Goal: Information Seeking & Learning: Understand process/instructions

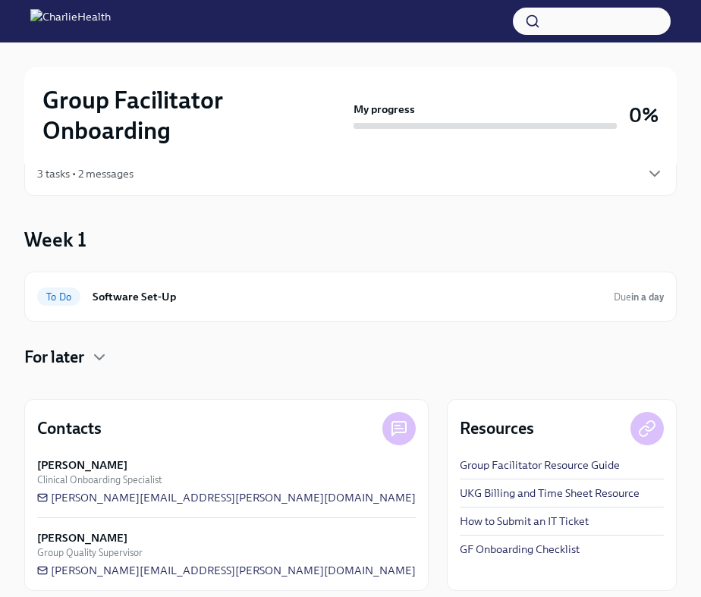
scroll to position [74, 0]
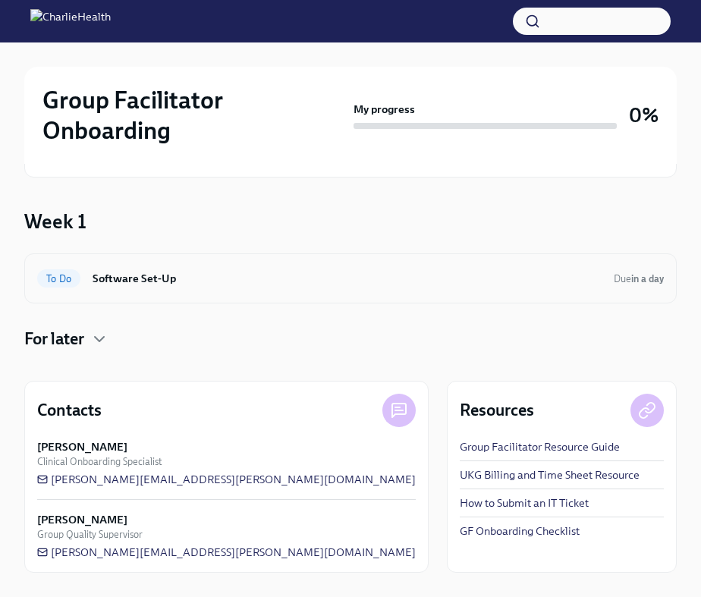
click at [110, 277] on h6 "Software Set-Up" at bounding box center [347, 278] width 509 height 17
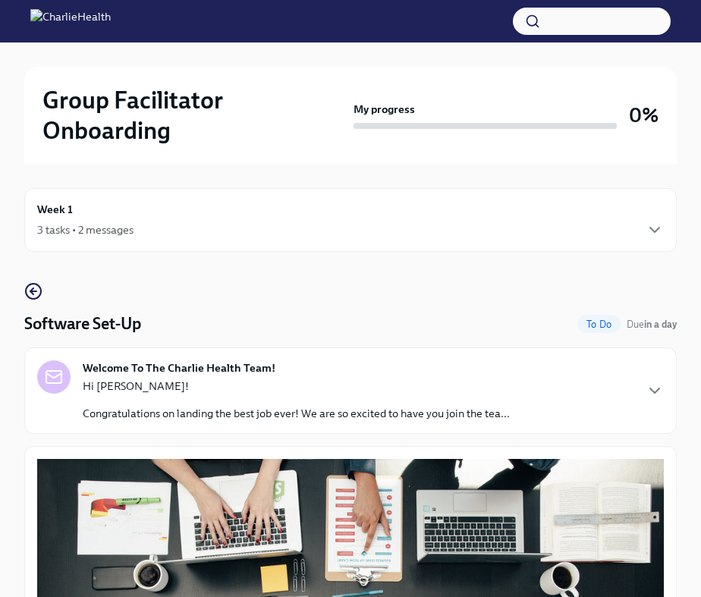
click at [361, 388] on p "Hi Turner!" at bounding box center [296, 386] width 427 height 15
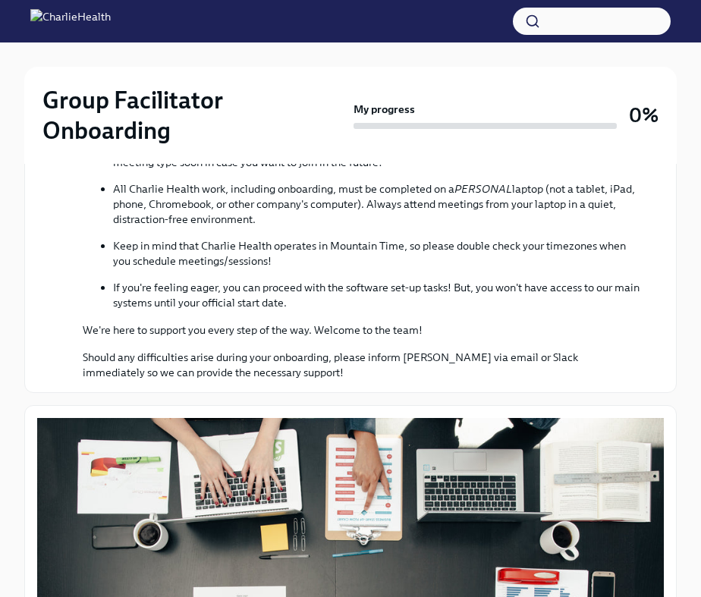
scroll to position [571, 0]
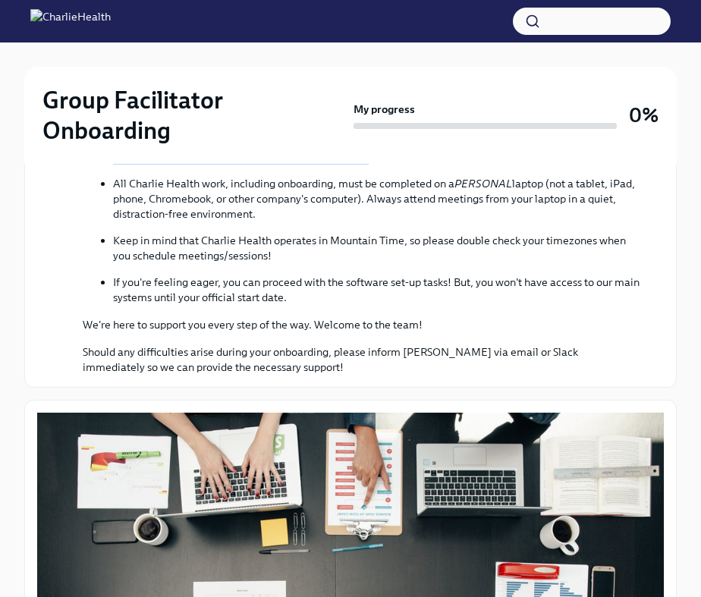
drag, startPoint x: 346, startPoint y: 259, endPoint x: 367, endPoint y: 323, distance: 67.9
click at [367, 305] on ul "You will be working with Lara Babalola, your dedicated Clinical Onboarding Spec…" at bounding box center [361, 134] width 557 height 341
click at [367, 165] on p "You may see meetings on your Charlie Health Google Calendar starting next week …" at bounding box center [376, 134] width 526 height 61
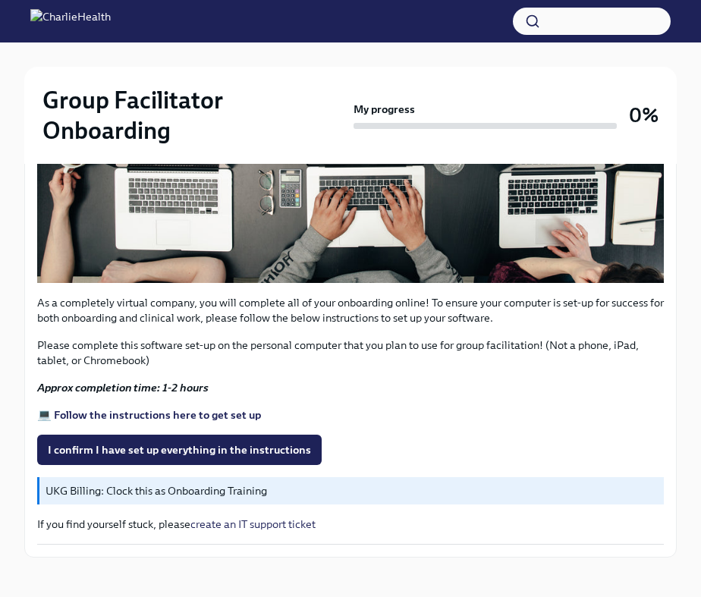
scroll to position [1171, 0]
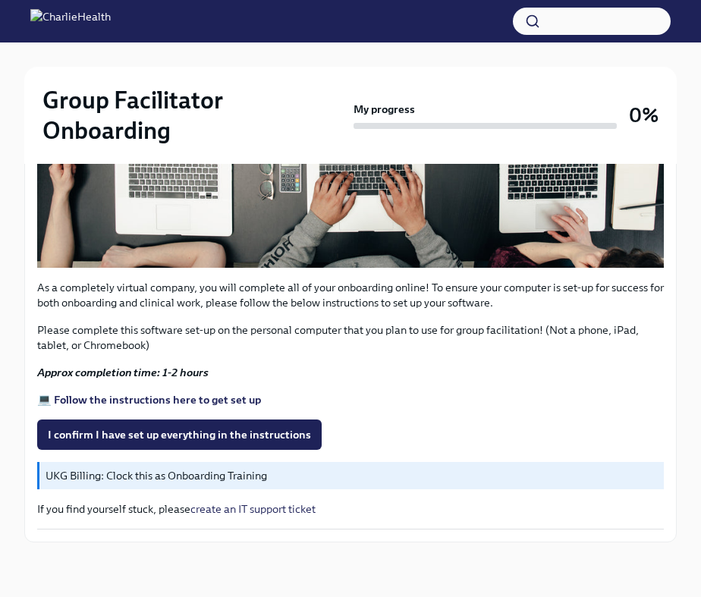
click at [287, 268] on button "Zoom image" at bounding box center [350, 83] width 627 height 370
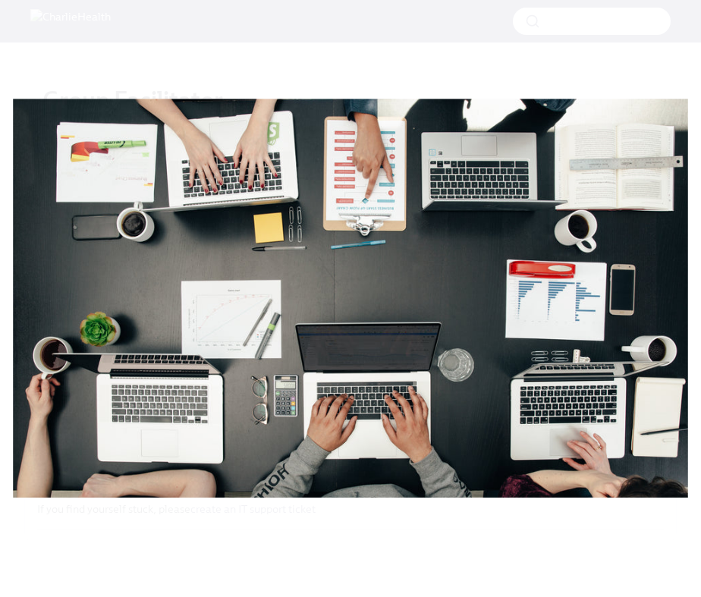
click at [287, 284] on button "Unzoom image" at bounding box center [350, 298] width 701 height 597
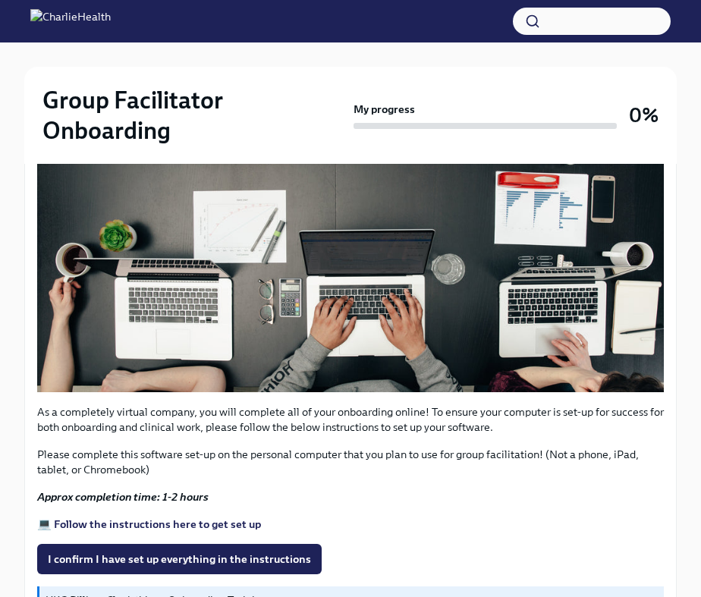
scroll to position [822, 0]
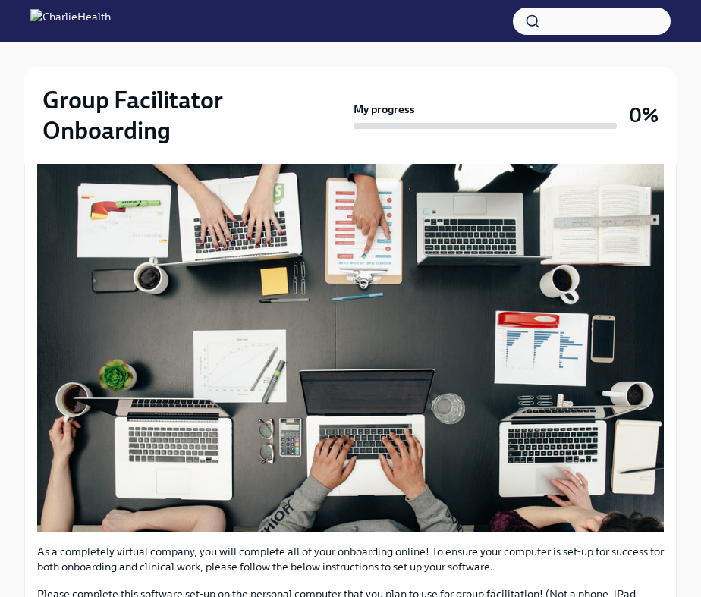
click at [350, 354] on button "Zoom image" at bounding box center [350, 347] width 627 height 370
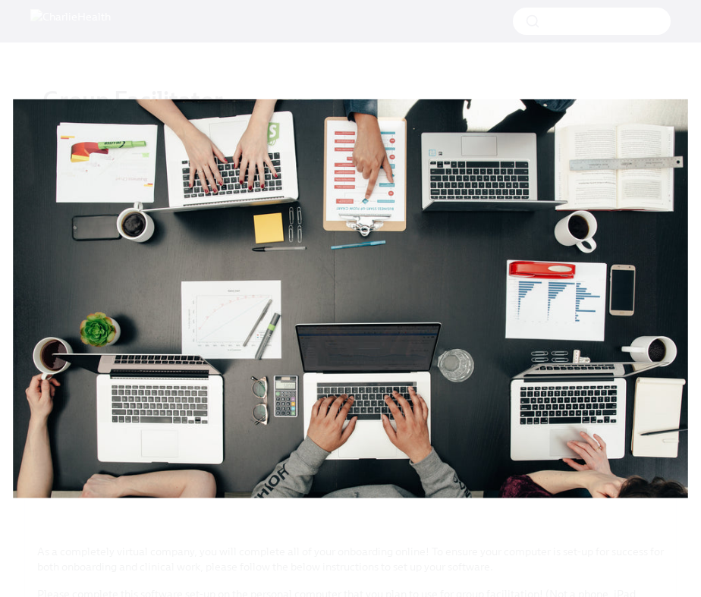
click at [350, 354] on button "Unzoom image" at bounding box center [350, 298] width 701 height 597
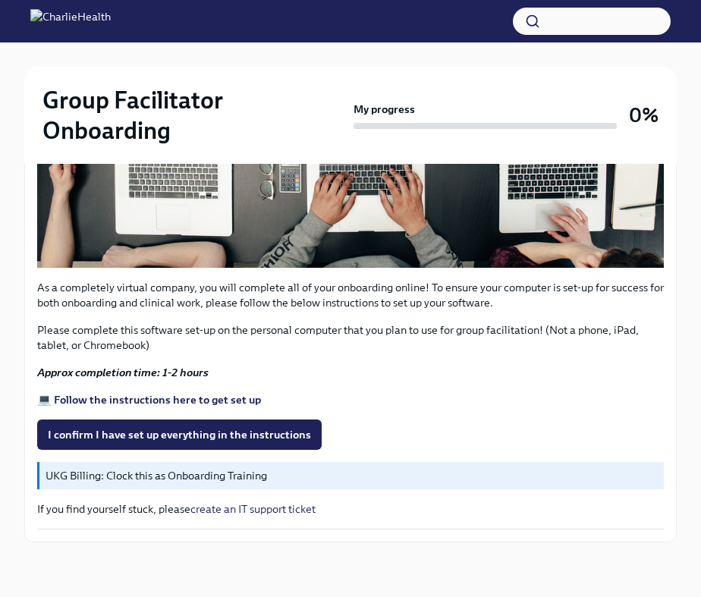
scroll to position [1246, 0]
click at [162, 431] on span "I confirm I have set up everything in the instructions" at bounding box center [179, 434] width 263 height 15
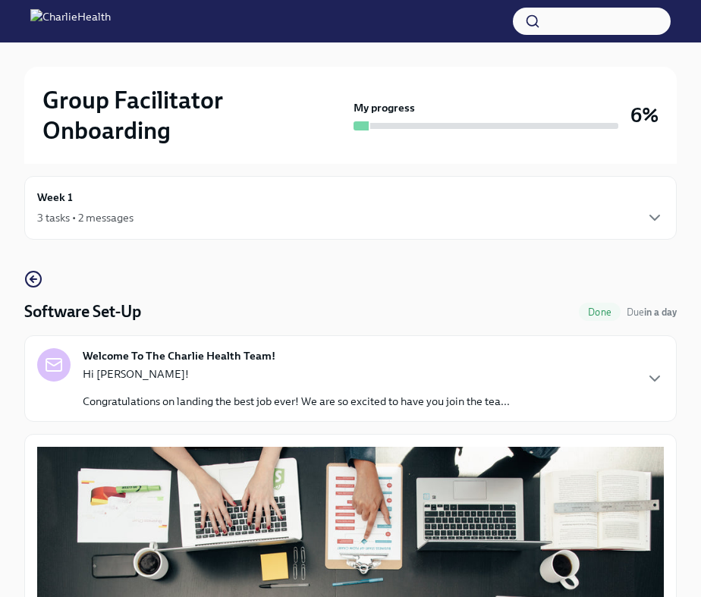
scroll to position [0, 0]
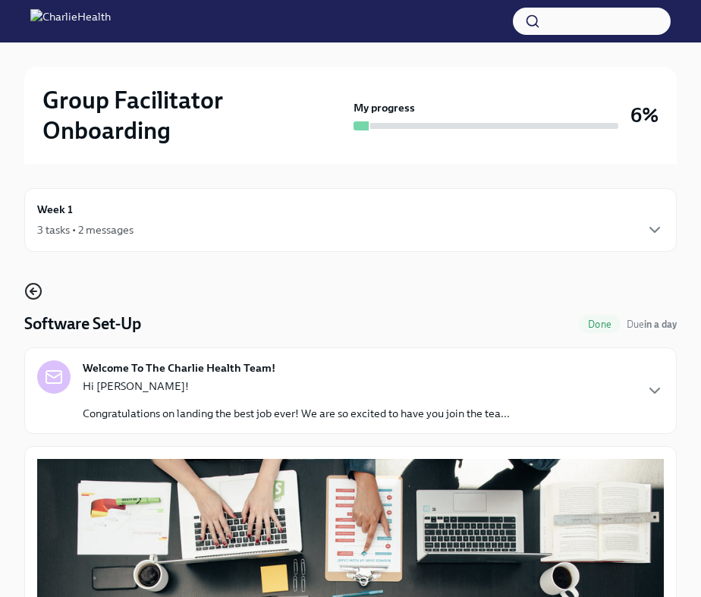
click at [39, 293] on icon "button" at bounding box center [33, 291] width 18 height 18
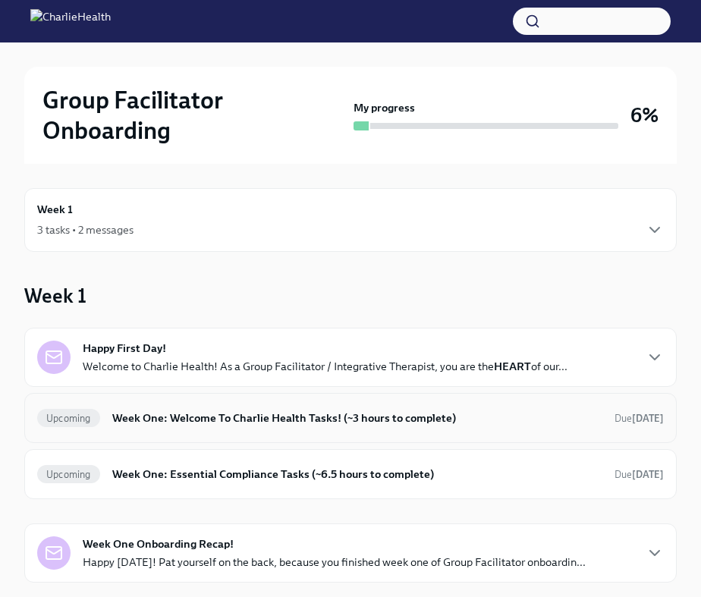
click at [181, 427] on div "Upcoming Week One: Welcome To Charlie Health Tasks! (~3 hours to complete) Due …" at bounding box center [350, 418] width 627 height 24
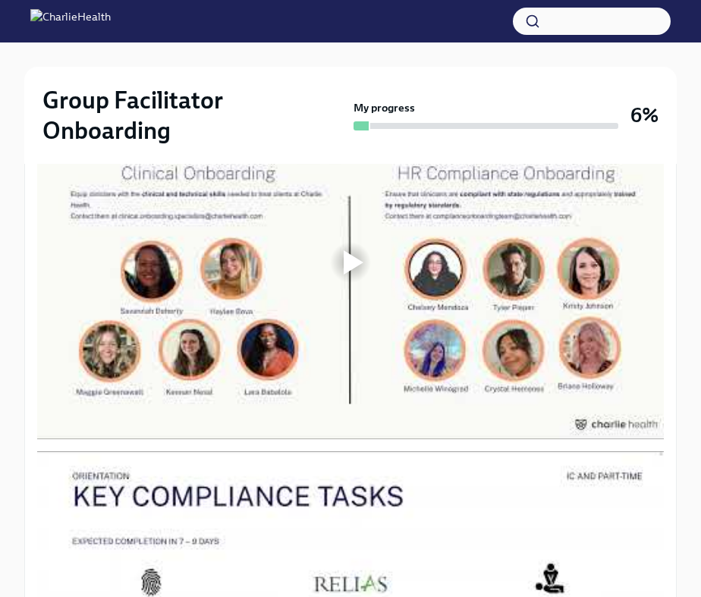
scroll to position [921, 0]
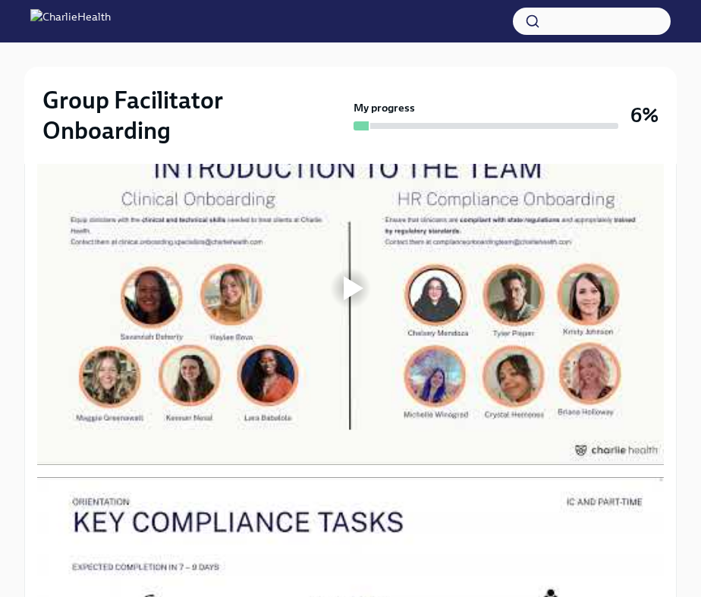
click at [352, 292] on div at bounding box center [354, 288] width 20 height 24
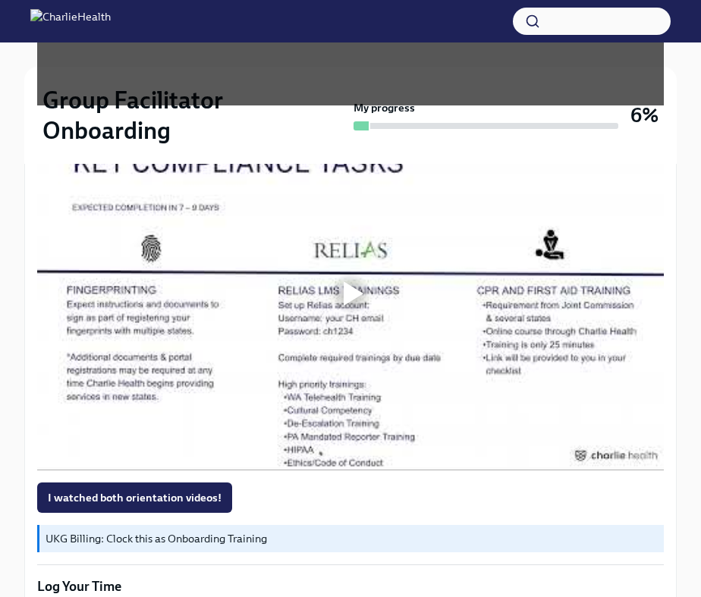
scroll to position [1295, 0]
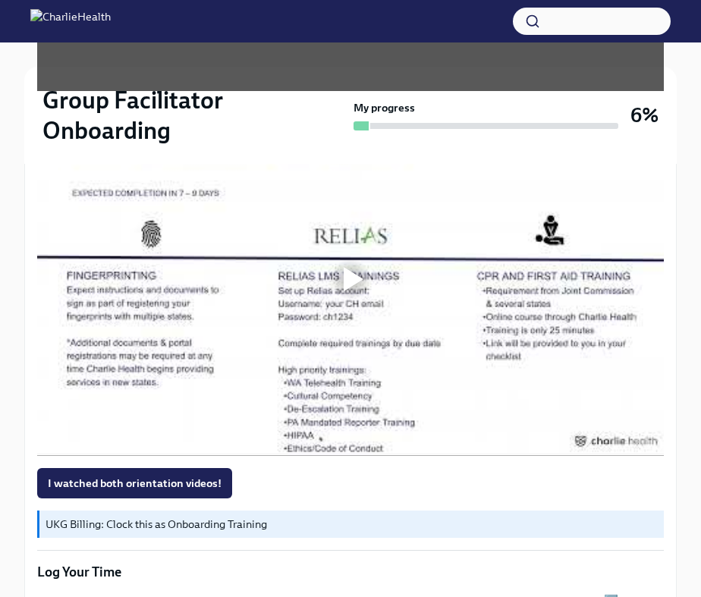
click at [364, 288] on div at bounding box center [350, 279] width 49 height 49
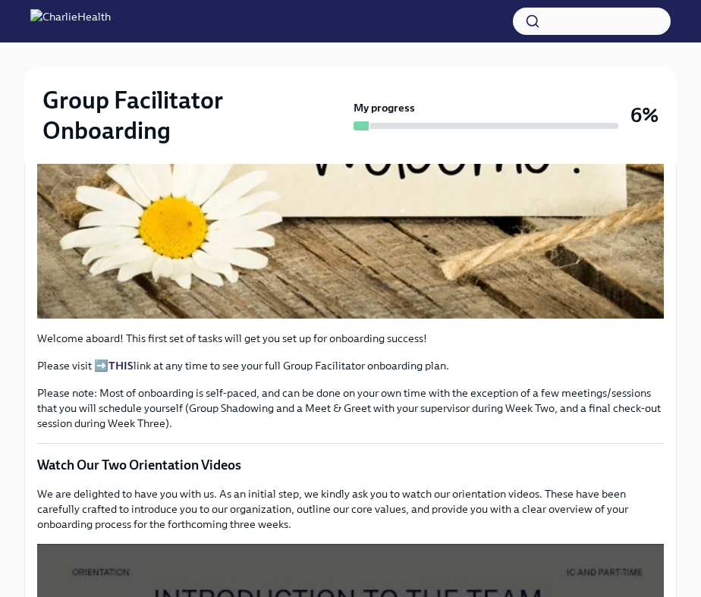
scroll to position [526, 0]
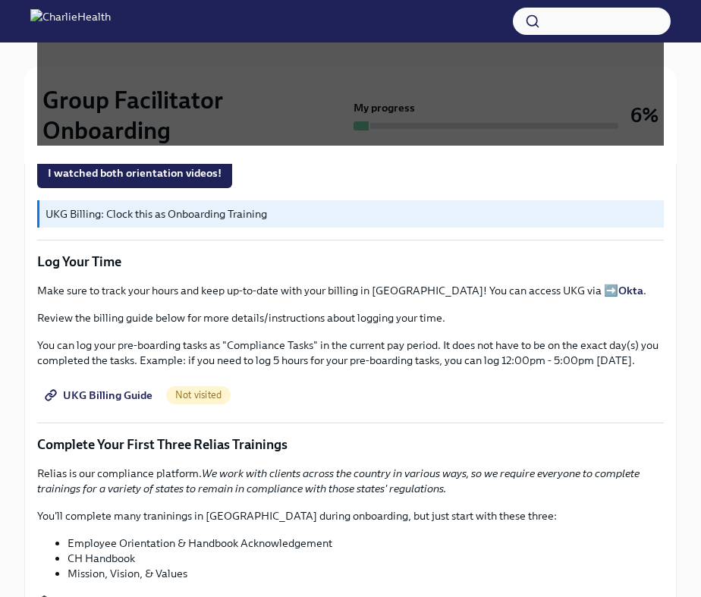
scroll to position [1554, 0]
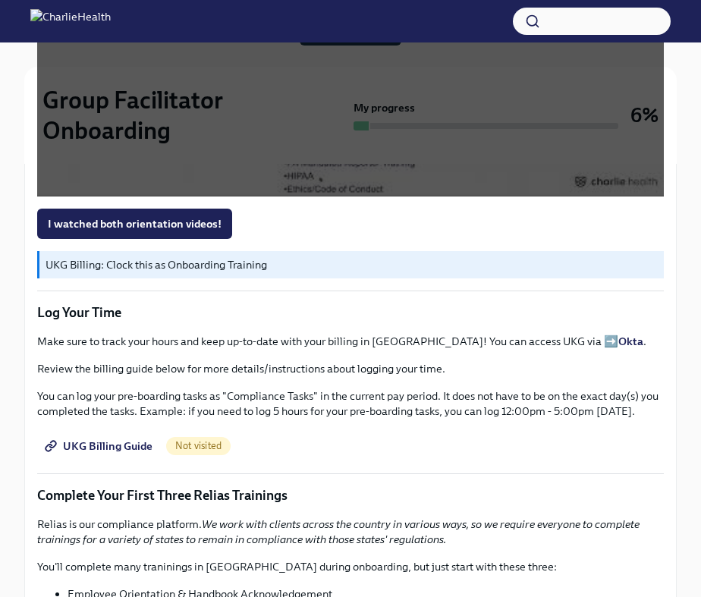
click at [127, 441] on span "UKG Billing Guide" at bounding box center [100, 445] width 105 height 15
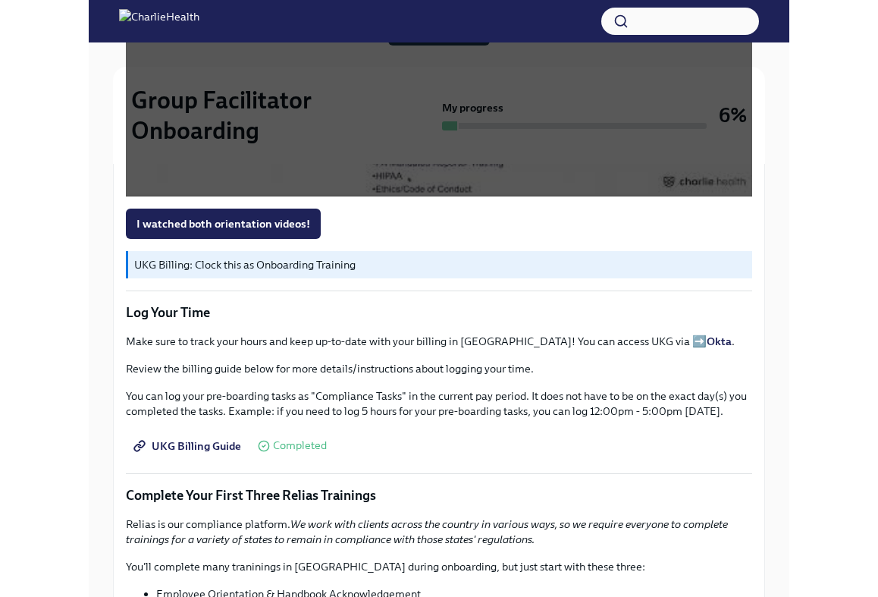
scroll to position [0, 0]
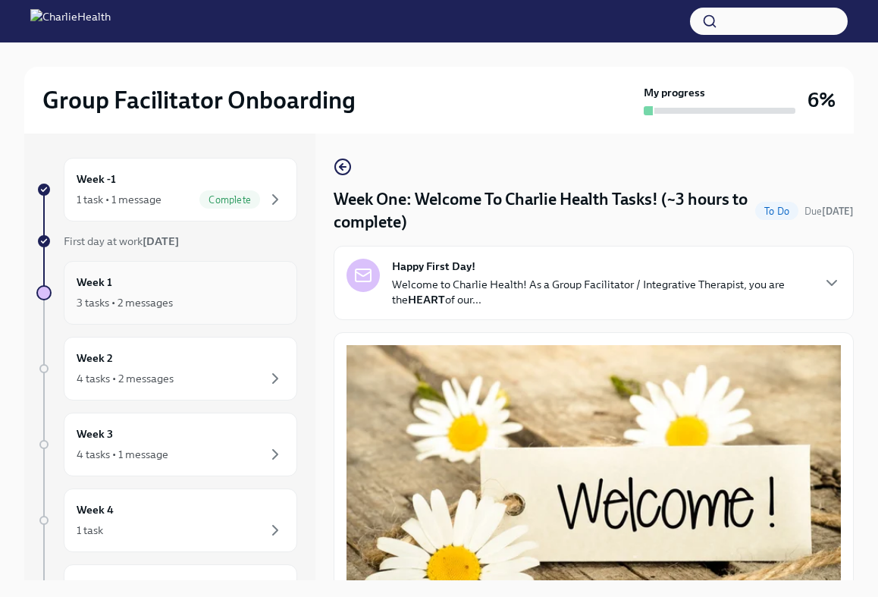
click at [177, 291] on div "Week 1 3 tasks • 2 messages" at bounding box center [181, 293] width 208 height 38
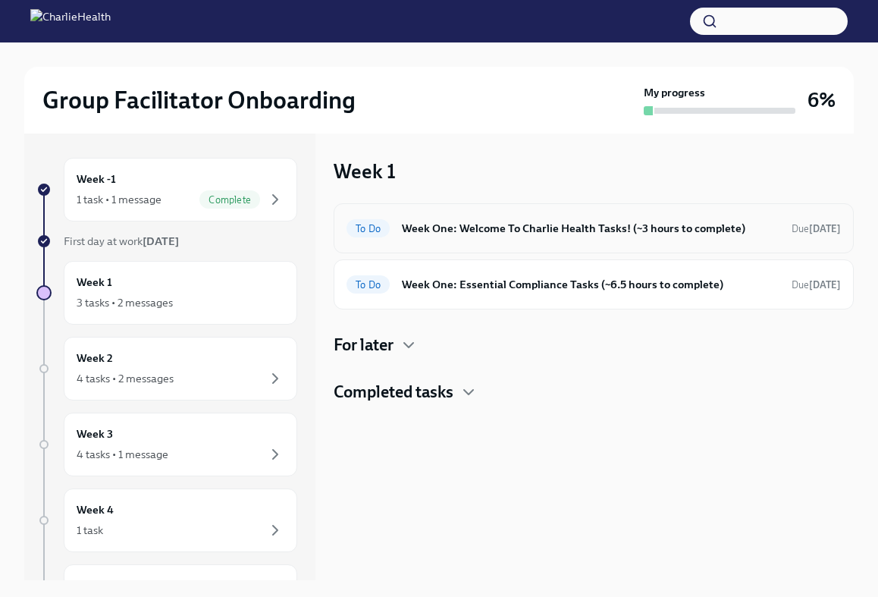
click at [441, 239] on div "To Do Week One: Welcome To Charlie Health Tasks! (~3 hours to complete) Due [DA…" at bounding box center [594, 228] width 495 height 24
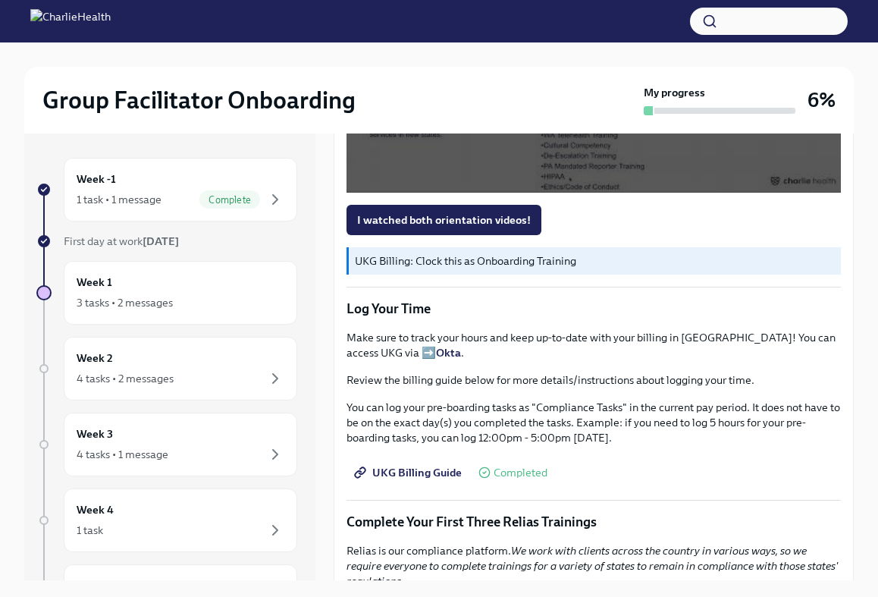
scroll to position [1252, 0]
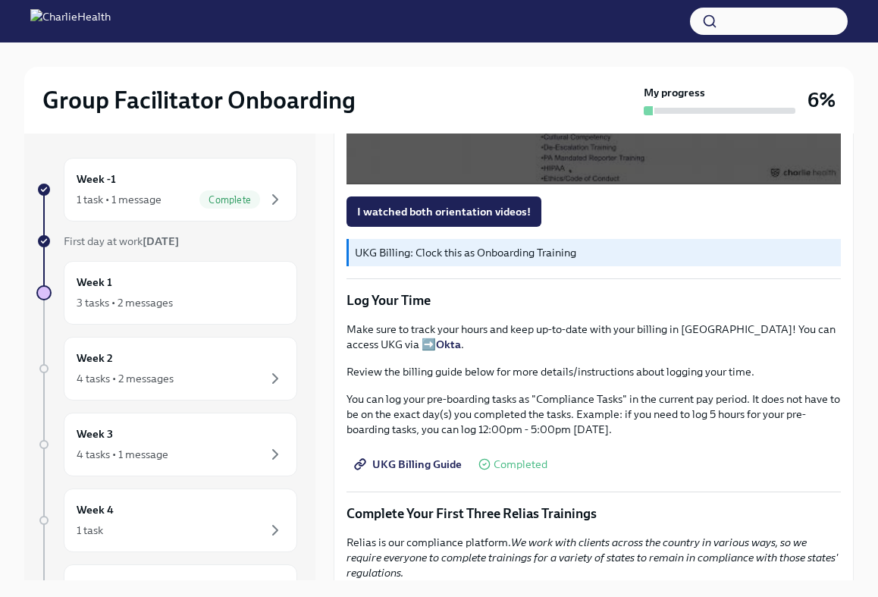
click at [500, 340] on p "Make sure to track your hours and keep up-to-date with your billing in UKG! You…" at bounding box center [594, 337] width 495 height 30
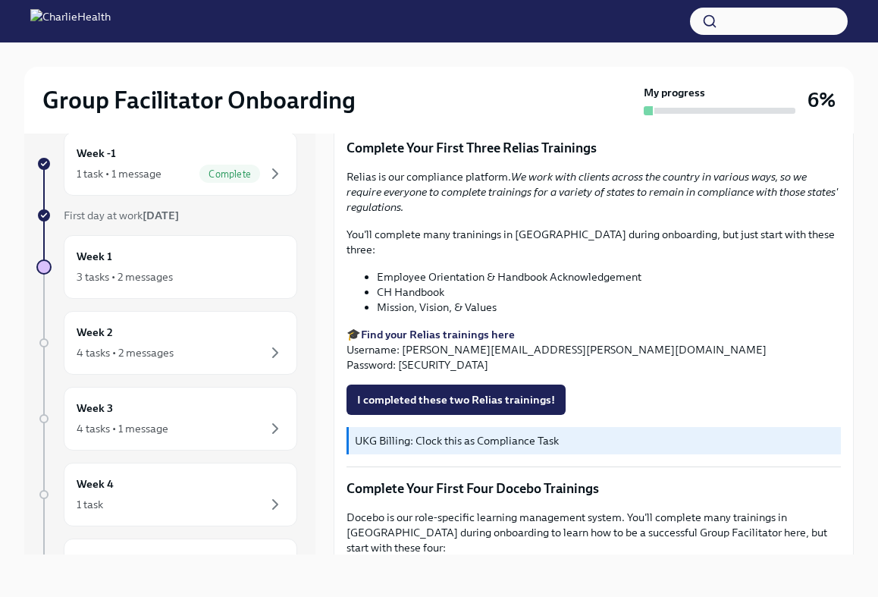
scroll to position [1579, 0]
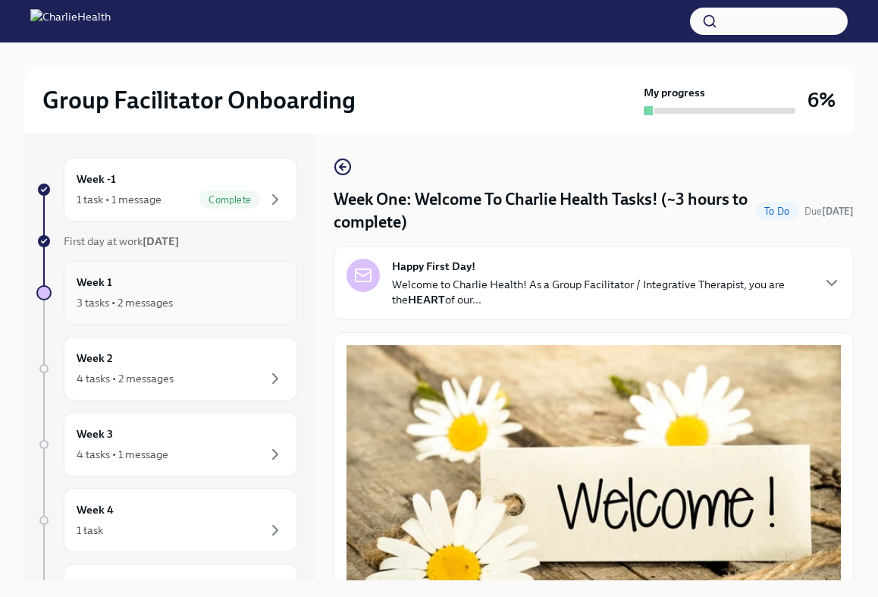
click at [162, 298] on div "3 tasks • 2 messages" at bounding box center [125, 302] width 96 height 15
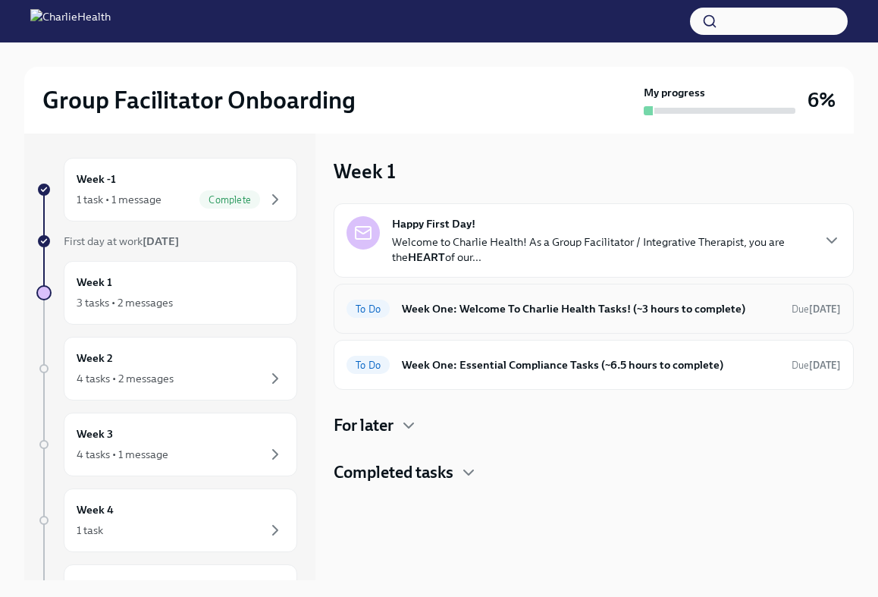
click at [489, 310] on h6 "Week One: Welcome To Charlie Health Tasks! (~3 hours to complete)" at bounding box center [591, 308] width 378 height 17
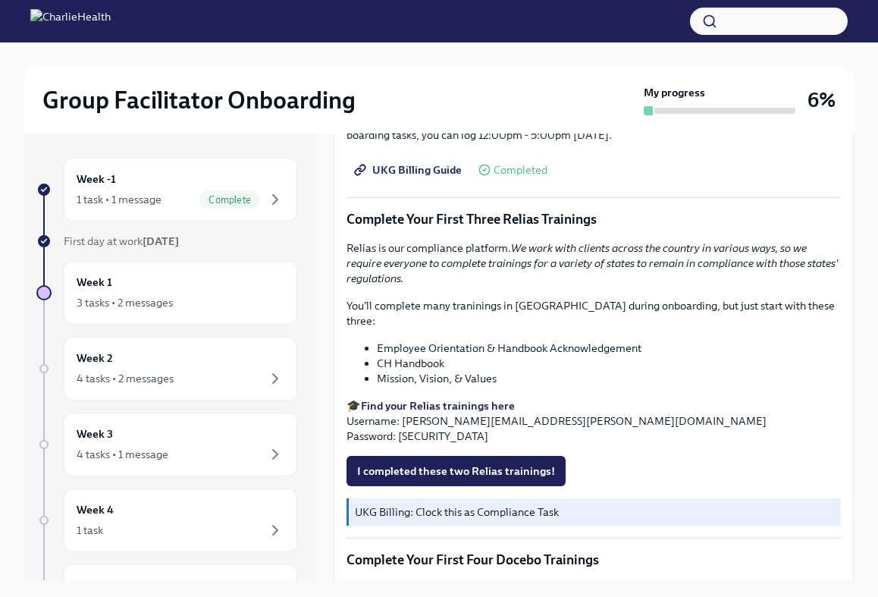
scroll to position [1544, 0]
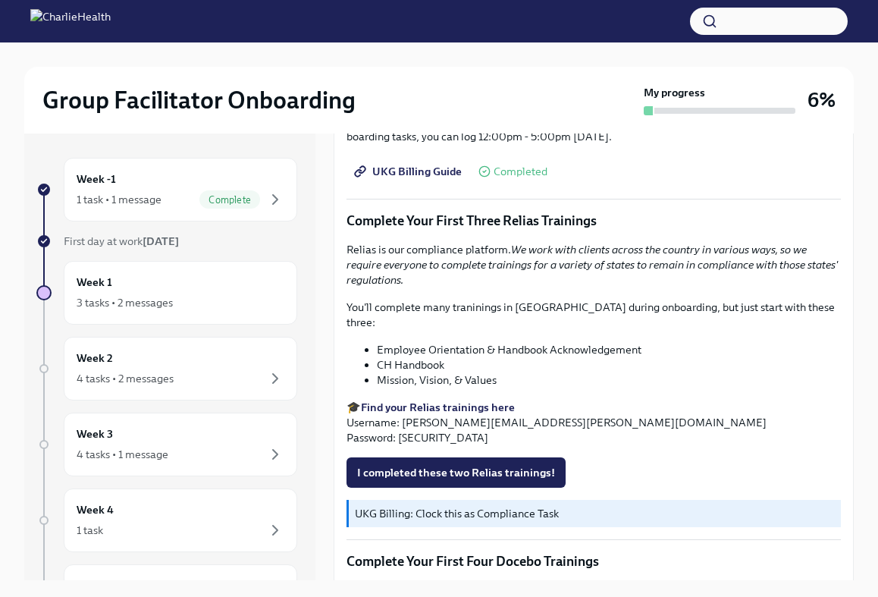
click at [523, 222] on p "Complete Your First Three Relias Trainings" at bounding box center [594, 221] width 495 height 18
copy p "Relias"
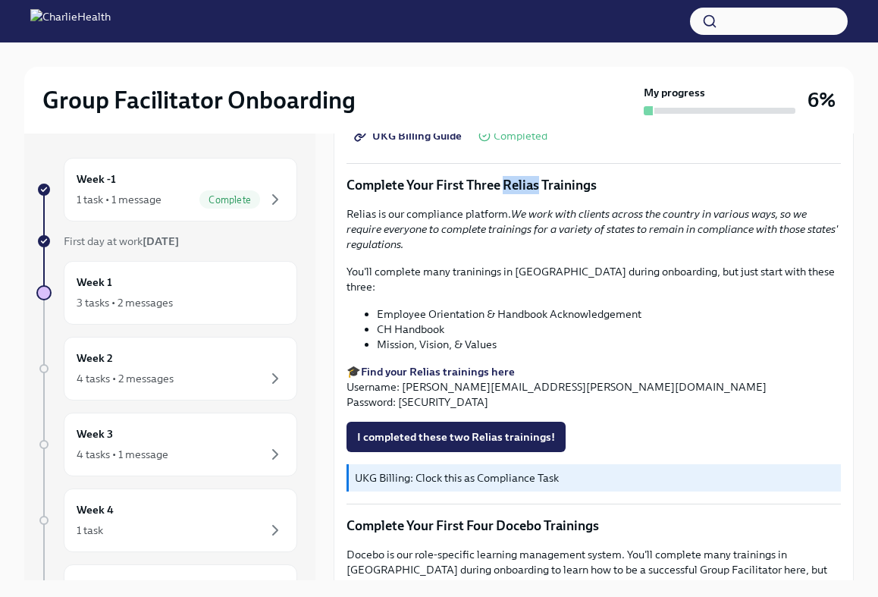
scroll to position [1583, 0]
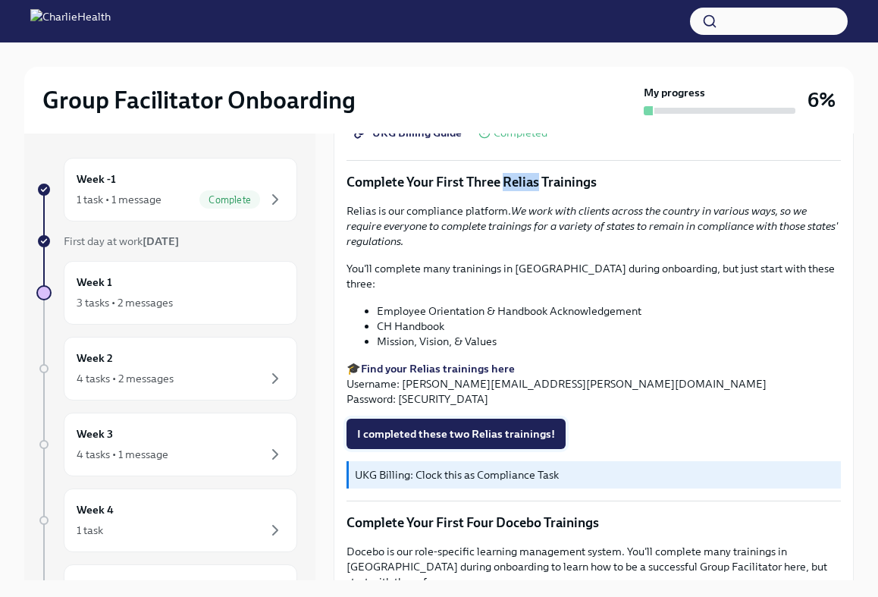
click at [460, 426] on span "I completed these two Relias trainings!" at bounding box center [456, 433] width 198 height 15
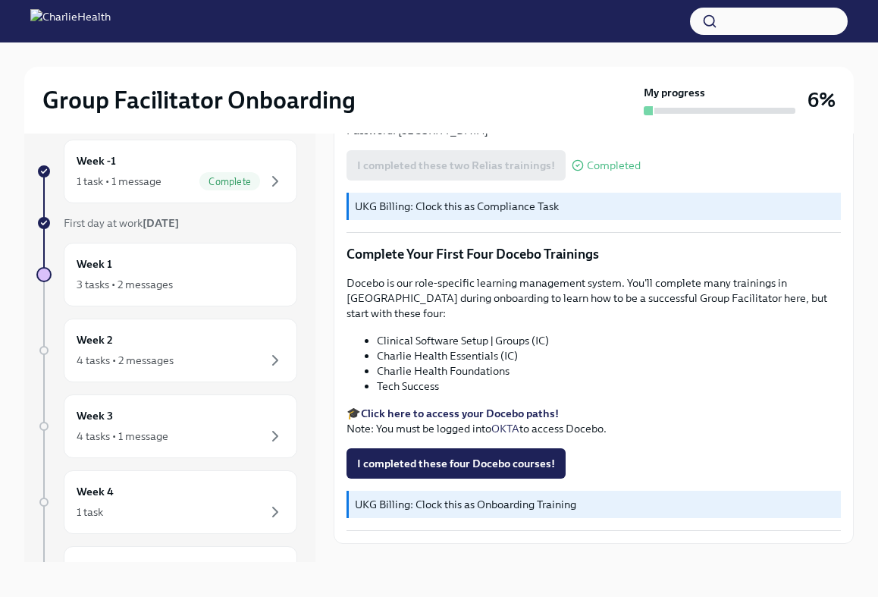
scroll to position [17, 0]
click at [442, 407] on strong "Click here to access your Docebo paths!" at bounding box center [460, 414] width 198 height 14
click at [413, 300] on div "Docebo is our role-specific learning management system. You'll complete many tr…" at bounding box center [594, 356] width 495 height 161
click at [404, 334] on li "Clinical Software Setup | Groups (IC)" at bounding box center [609, 341] width 464 height 15
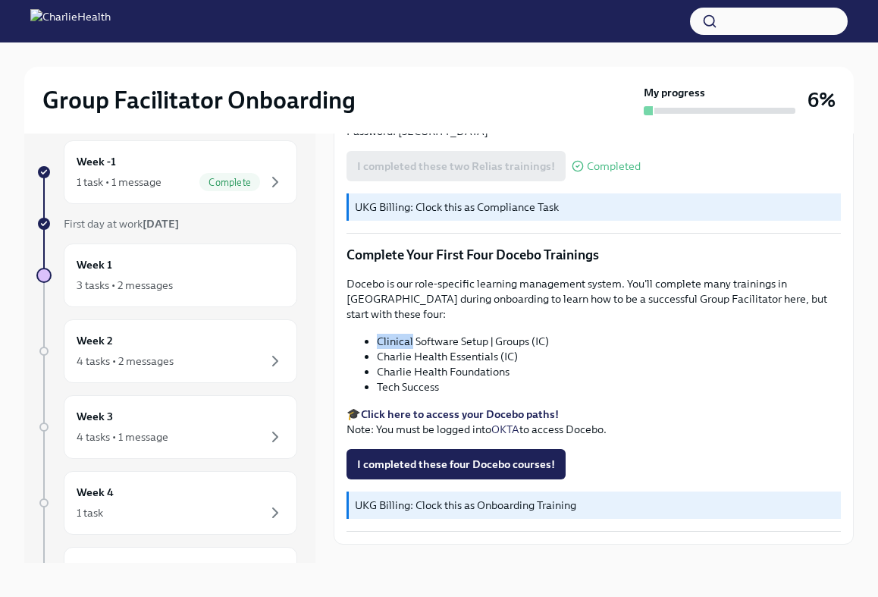
click at [404, 334] on li "Clinical Software Setup | Groups (IC)" at bounding box center [609, 341] width 464 height 15
click at [432, 334] on li "Clinical Software Setup | Groups (IC)" at bounding box center [609, 341] width 464 height 15
copy li "Software"
